Goal: Information Seeking & Learning: Understand process/instructions

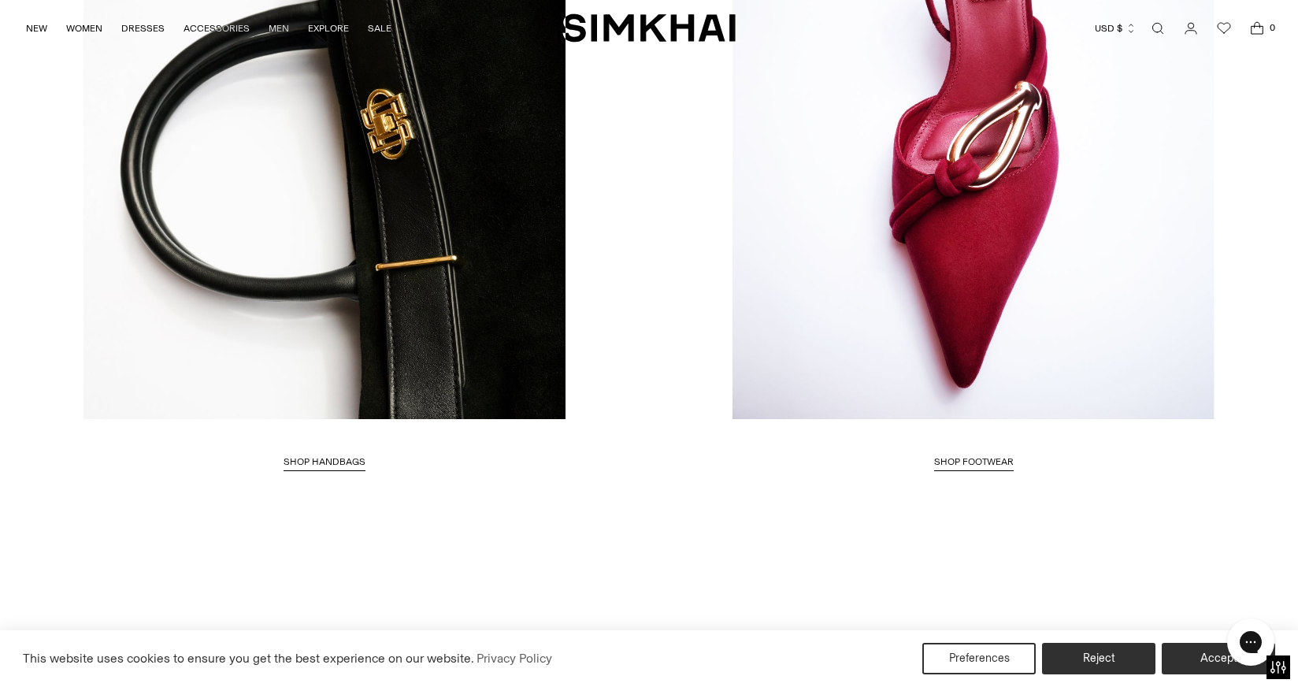
scroll to position [3732, 0]
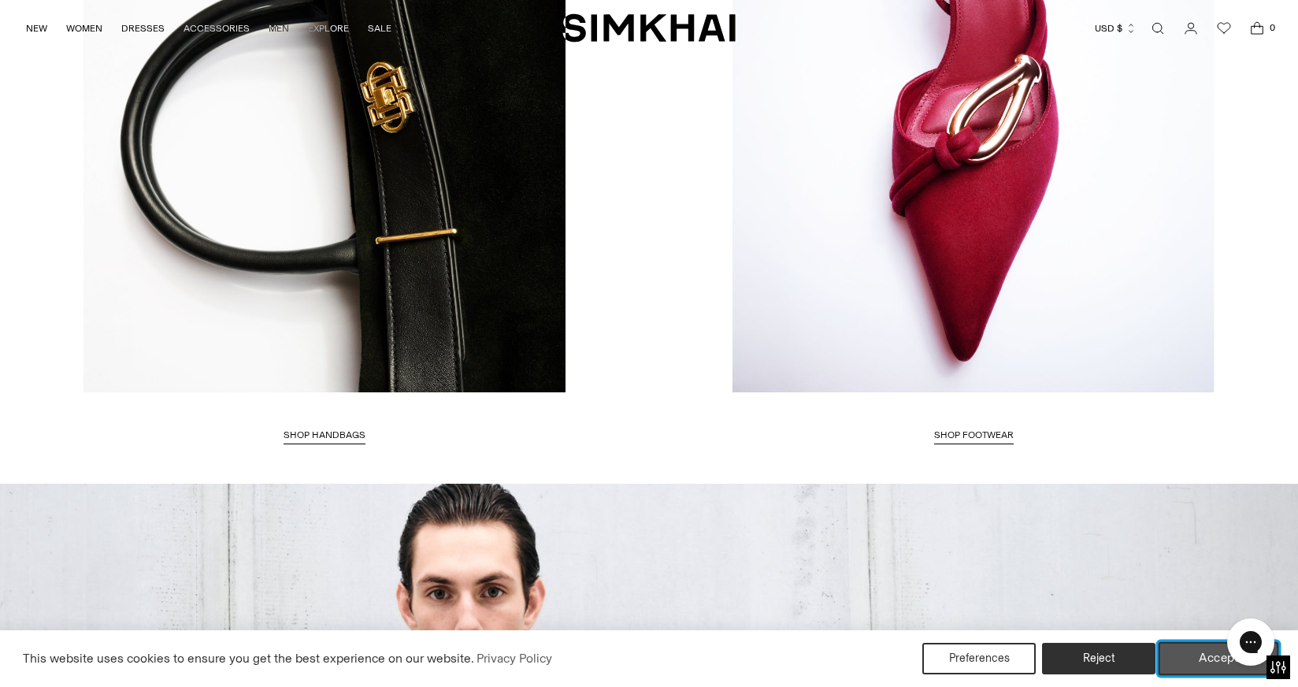
click at [1194, 650] on button "Accept" at bounding box center [1218, 658] width 120 height 33
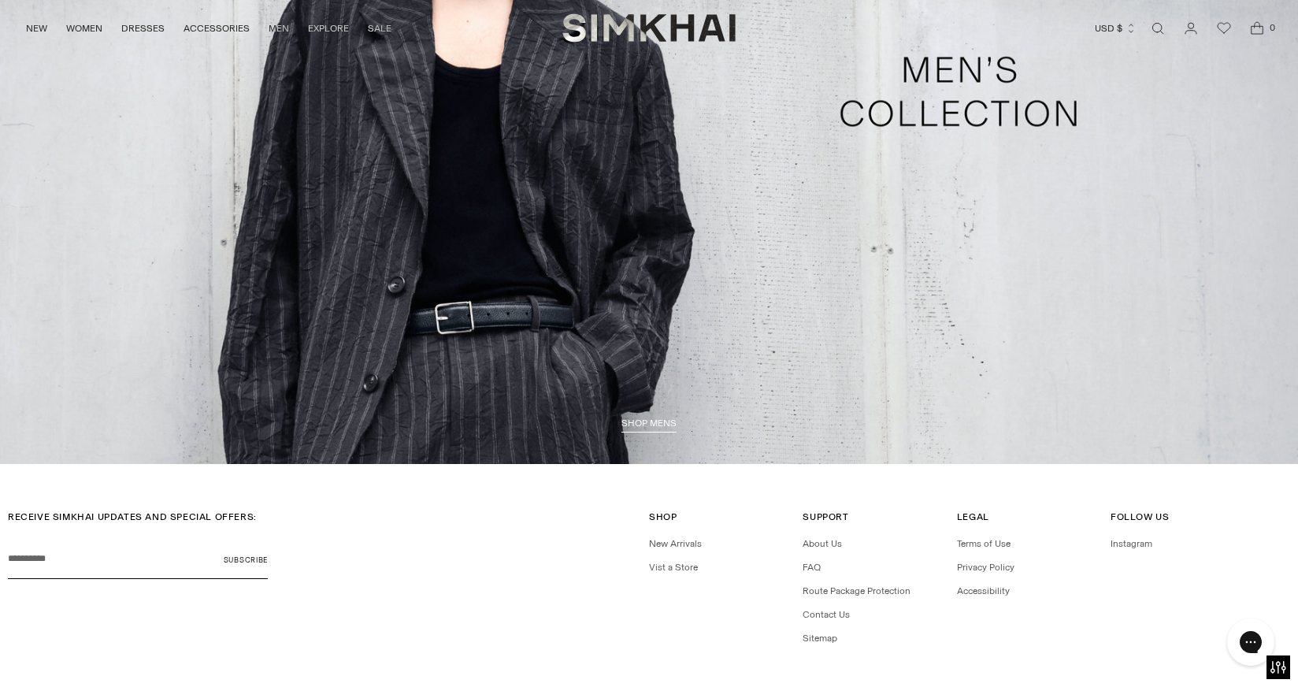
scroll to position [4581, 0]
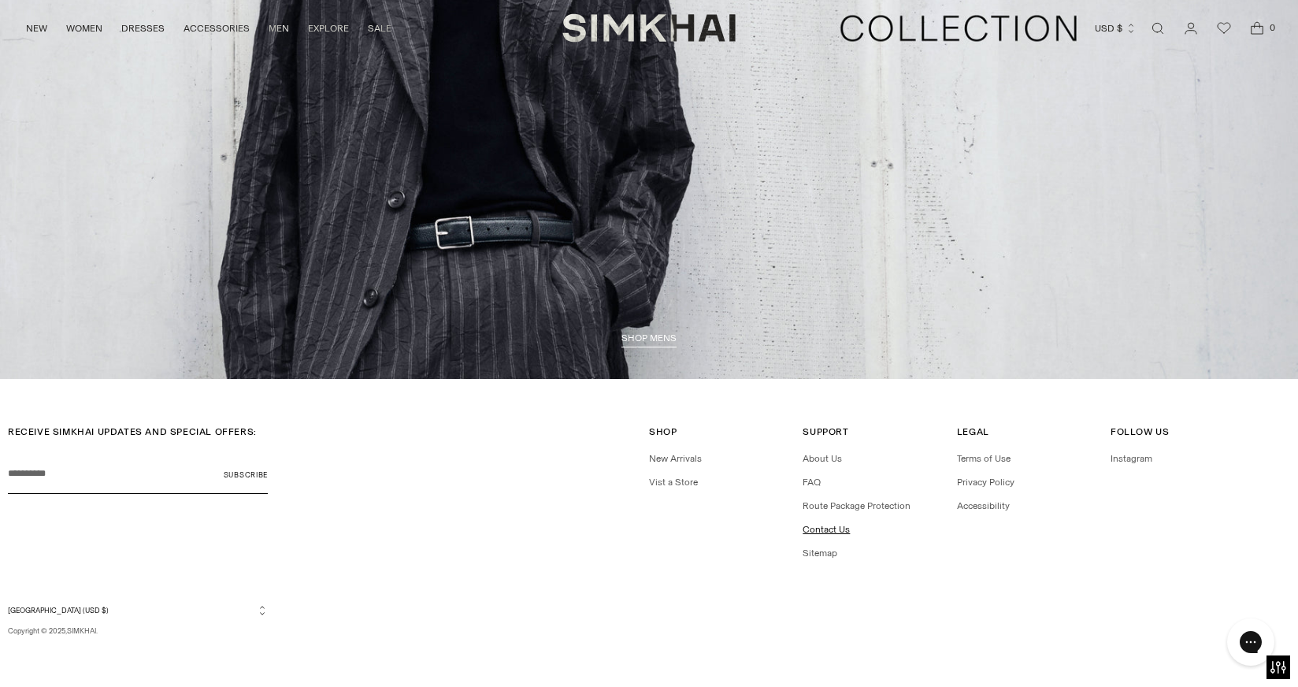
click at [819, 528] on link "Contact Us" at bounding box center [825, 529] width 47 height 11
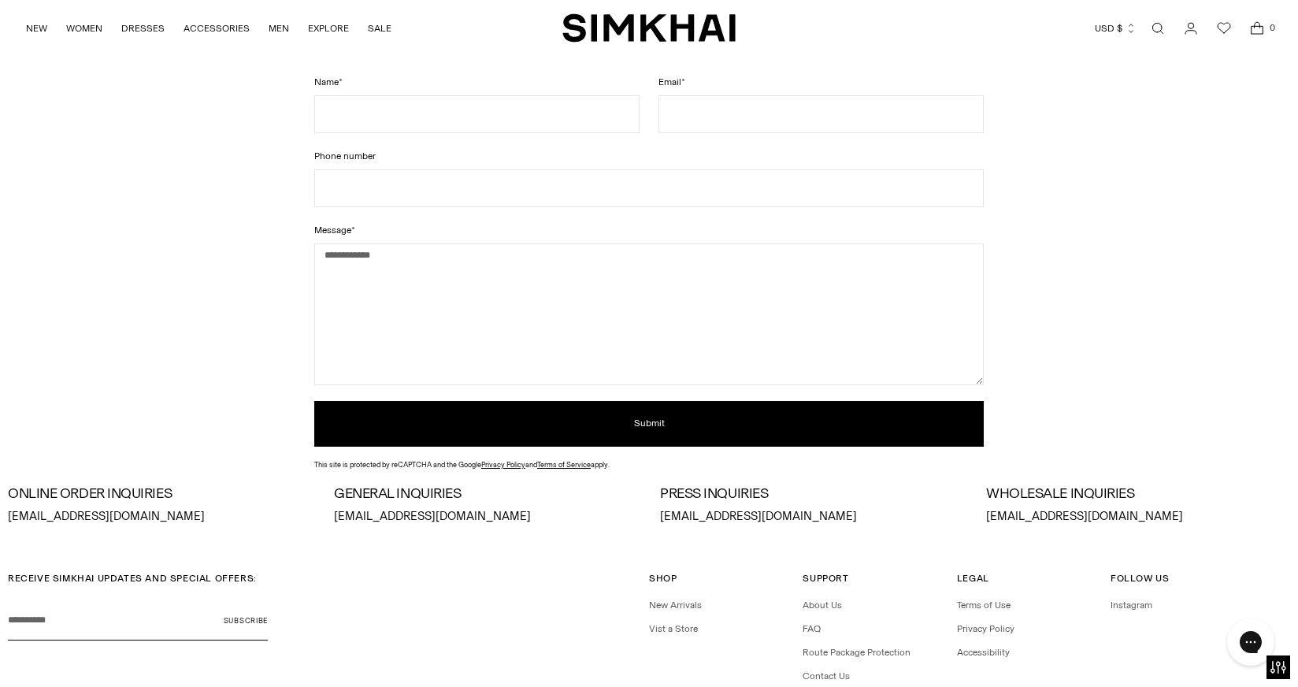
scroll to position [283, 0]
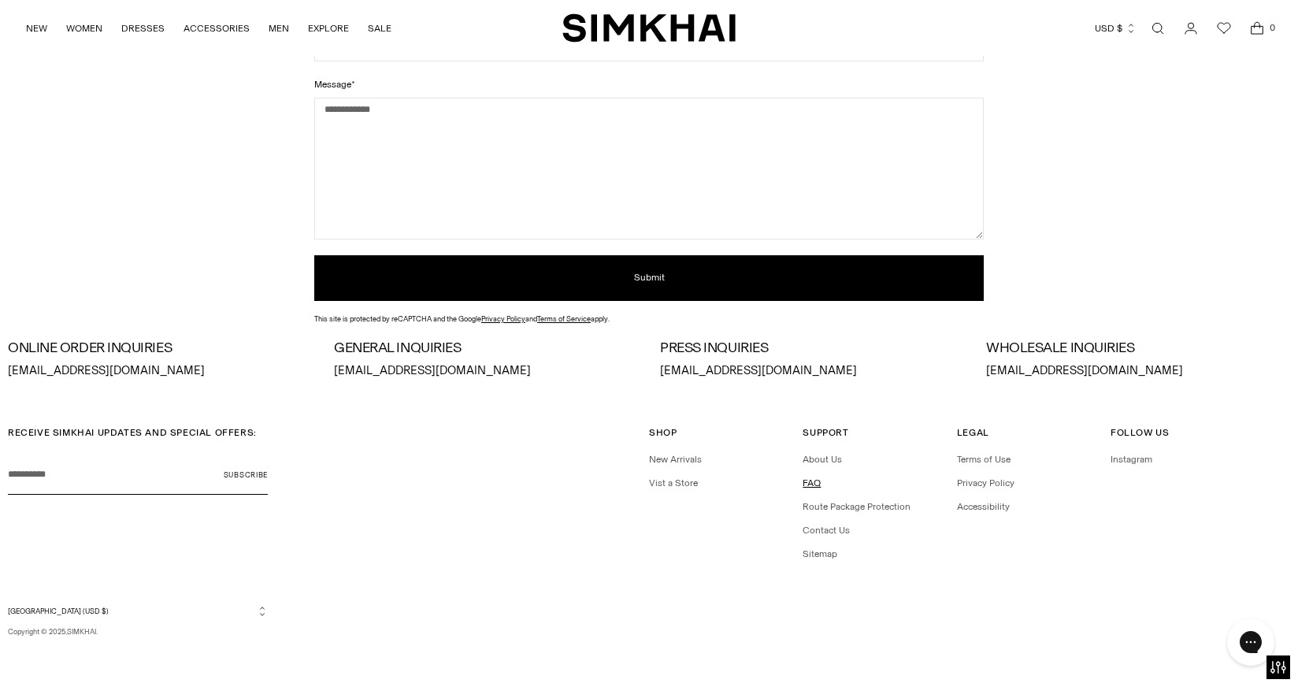
click at [813, 480] on link "FAQ" at bounding box center [811, 482] width 18 height 11
